Goal: Transaction & Acquisition: Purchase product/service

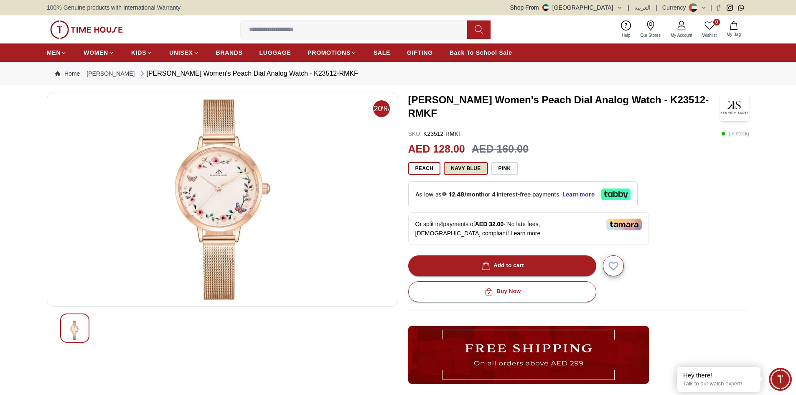
click at [466, 168] on button "Navy Blue" at bounding box center [466, 168] width 44 height 13
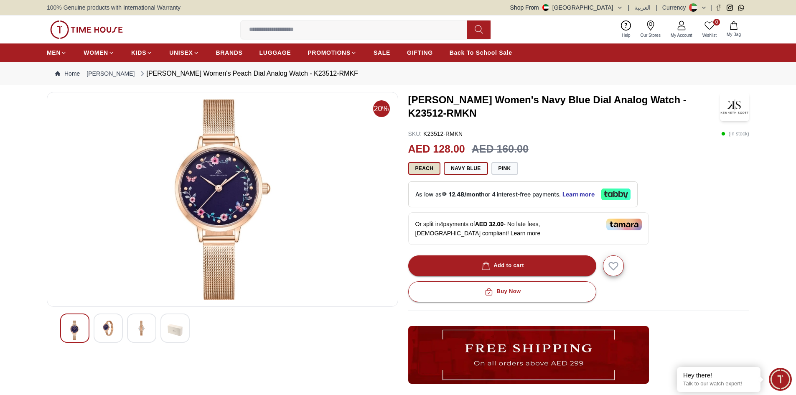
click at [423, 171] on button "Peach" at bounding box center [424, 168] width 33 height 13
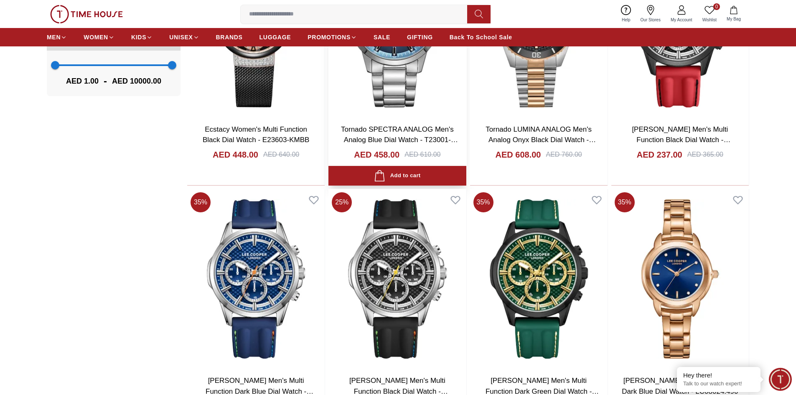
scroll to position [1084, 0]
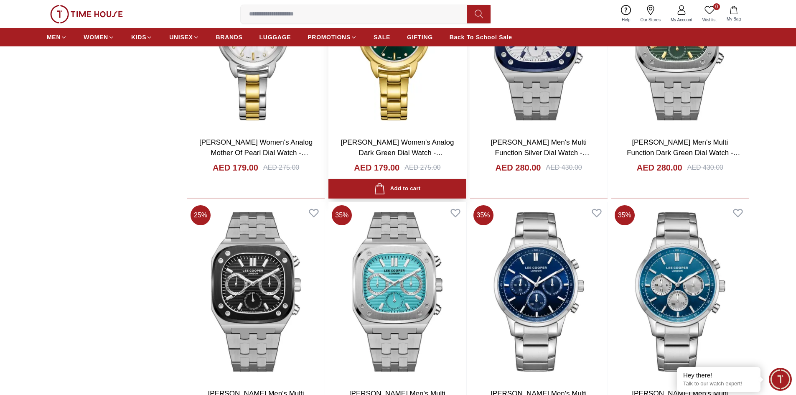
scroll to position [1460, 0]
